Goal: Check status: Check status

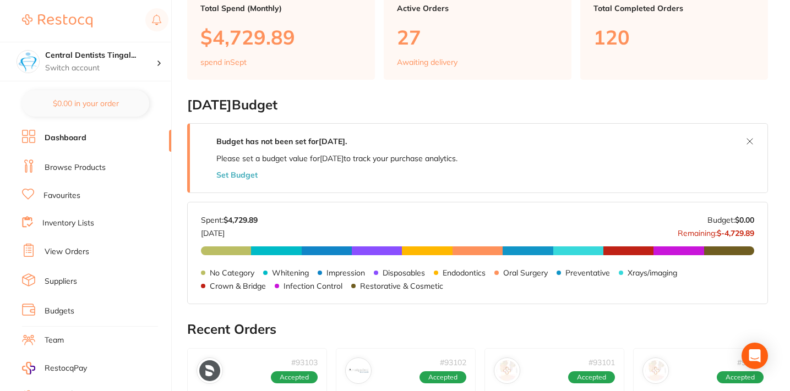
scroll to position [89, 0]
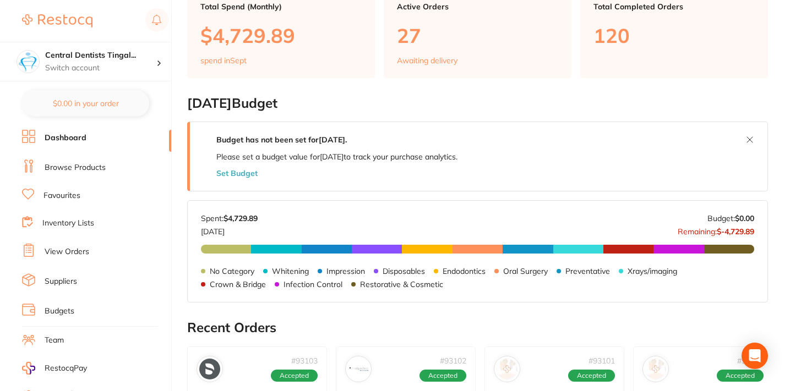
click at [68, 250] on link "View Orders" at bounding box center [67, 252] width 45 height 11
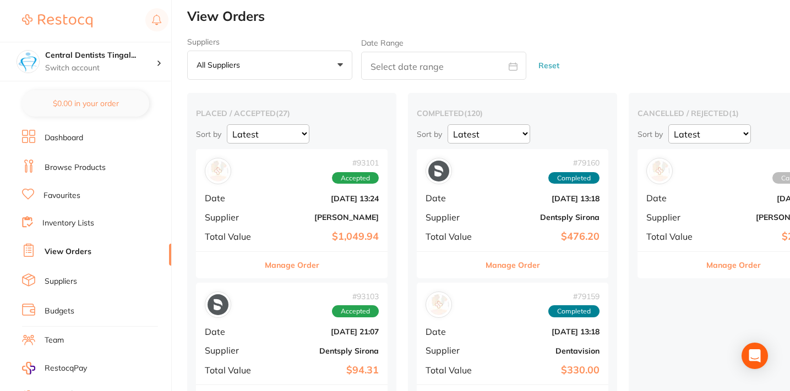
scroll to position [3, 0]
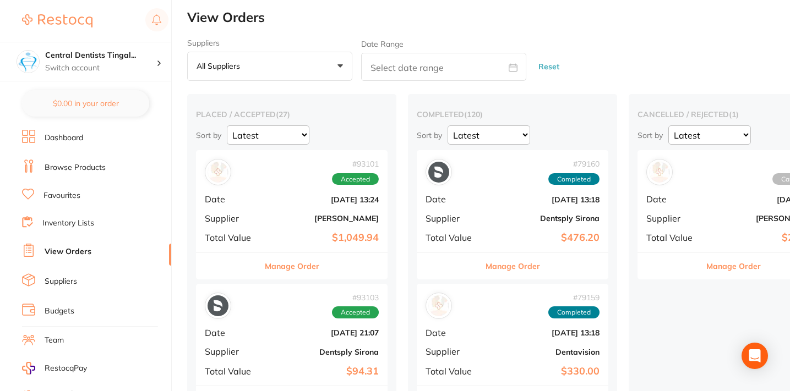
click at [310, 73] on button "All suppliers +0" at bounding box center [269, 67] width 165 height 30
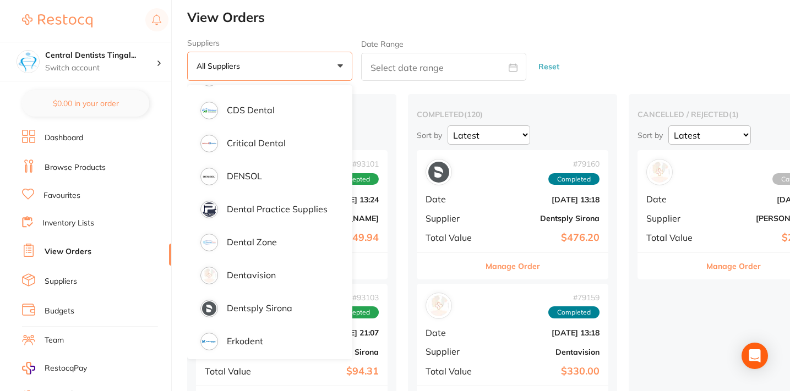
scroll to position [274, 0]
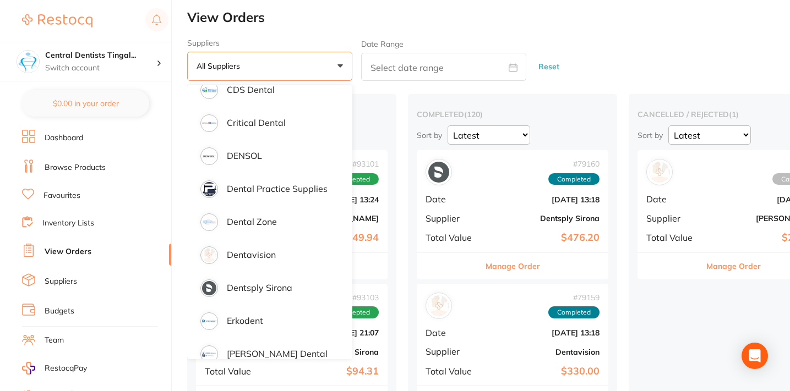
click at [267, 246] on li "Dentavision" at bounding box center [270, 255] width 156 height 31
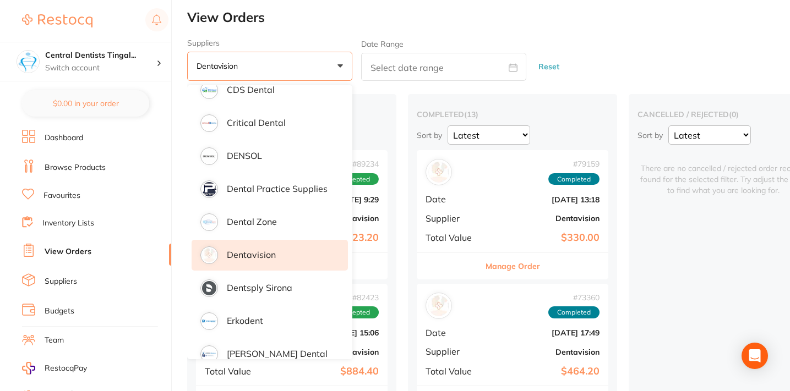
click at [728, 310] on div "cancelled / rejected ( 0 ) Sort by Latest Notification There are no cancelled /…" at bounding box center [733, 259] width 209 height 330
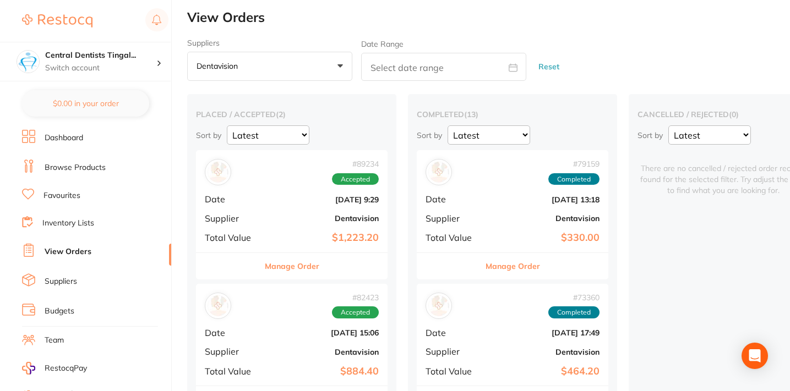
click at [313, 216] on b "Dentavision" at bounding box center [324, 218] width 110 height 9
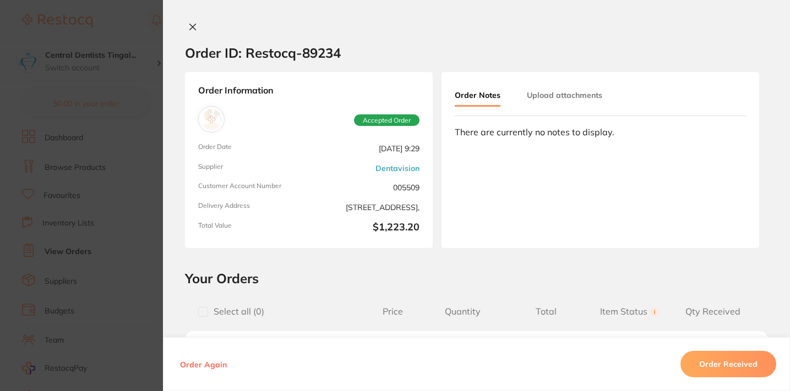
click at [195, 29] on button at bounding box center [192, 28] width 15 height 12
